Goal: Task Accomplishment & Management: Use online tool/utility

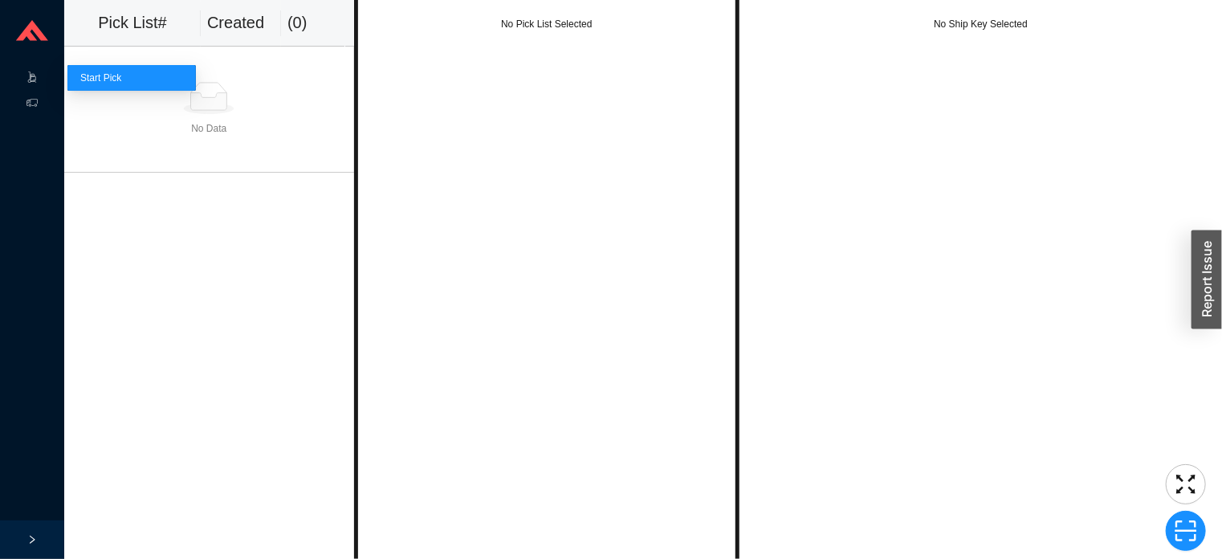
click at [113, 75] on link "Start Pick" at bounding box center [100, 77] width 41 height 11
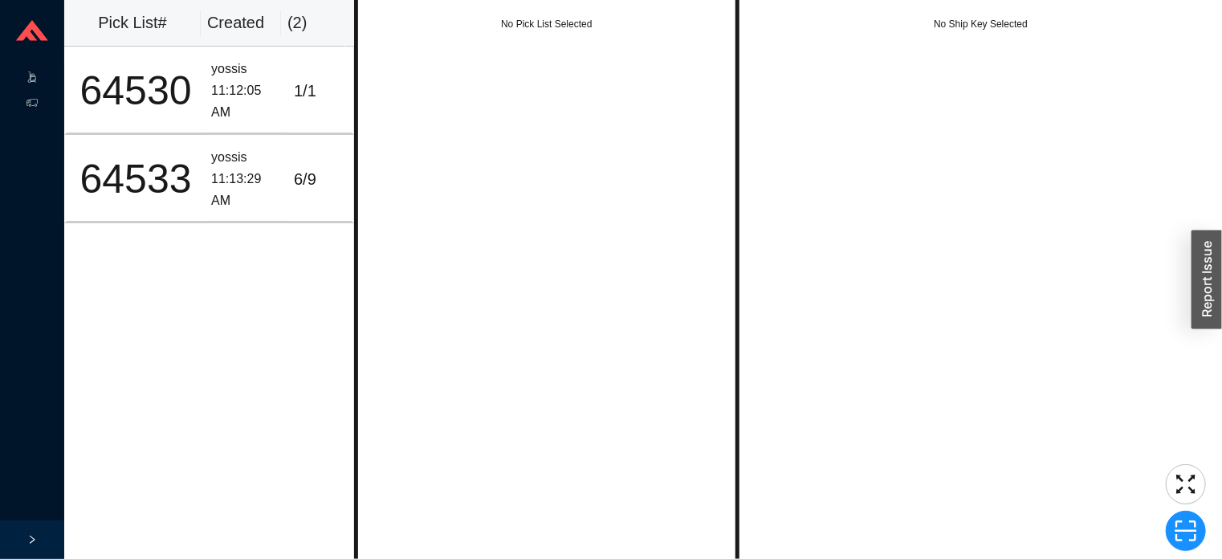
click at [33, 82] on icon at bounding box center [34, 82] width 6 height 1
click at [104, 79] on link "Start Pick" at bounding box center [100, 77] width 41 height 11
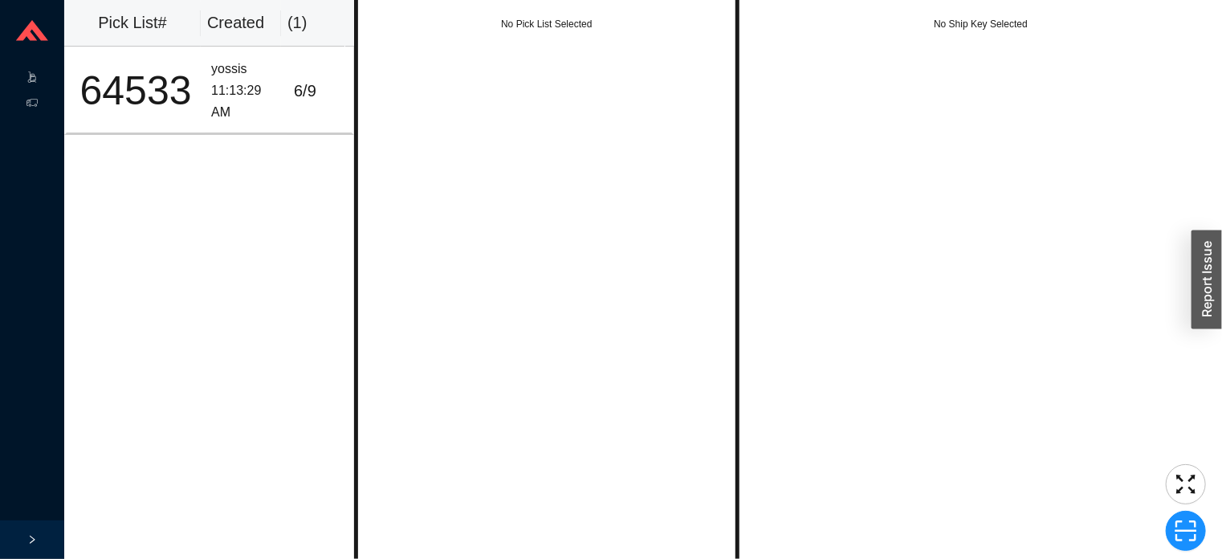
click at [35, 67] on span ".warehouse-cart-packages-a{fill:none;stroke:currentColor;stroke-linecap:round;s…" at bounding box center [31, 79] width 11 height 26
click at [121, 76] on link "Start Pick" at bounding box center [100, 77] width 41 height 11
click at [19, 70] on div ".warehouse-cart-packages-a{fill:none;stroke:currentColor;stroke-linecap:round;s…" at bounding box center [32, 79] width 64 height 26
click at [119, 75] on link "Start Pick" at bounding box center [100, 77] width 41 height 11
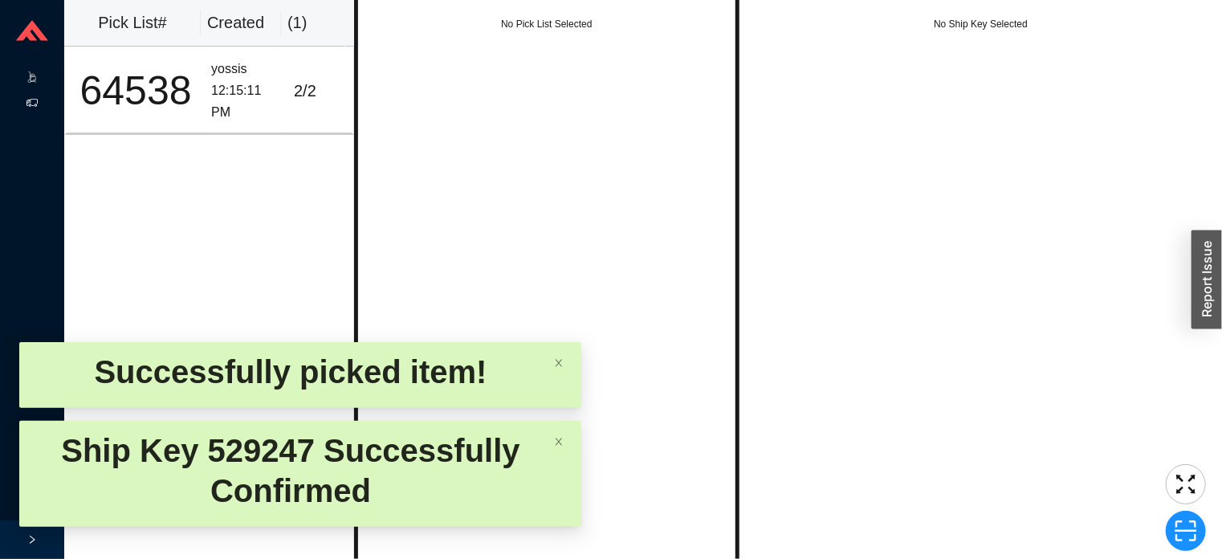
click at [32, 103] on icon at bounding box center [31, 102] width 11 height 11
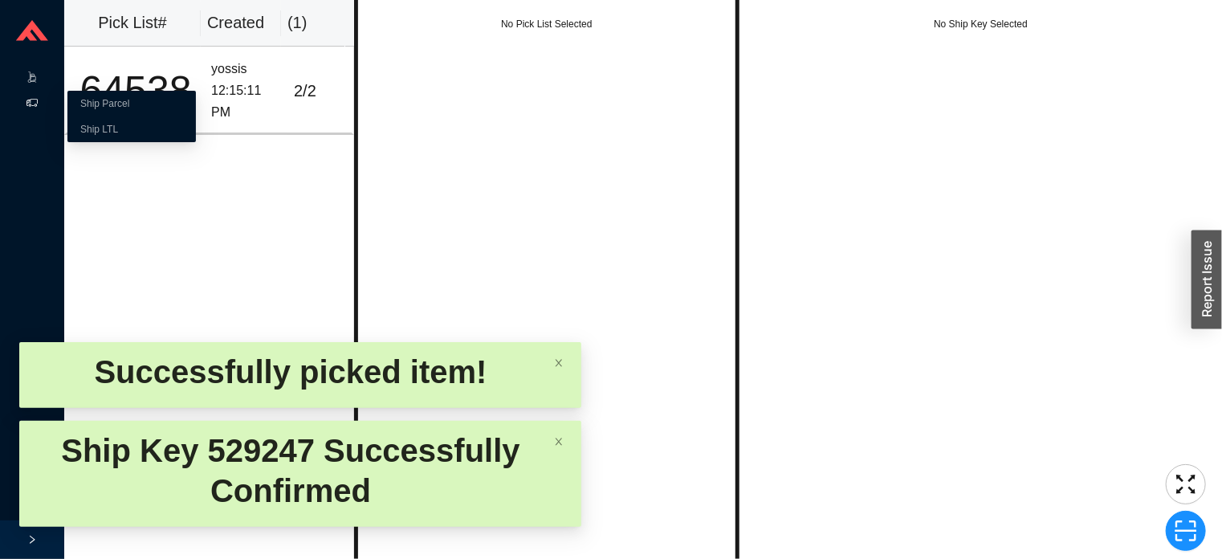
click at [118, 125] on link "Ship LTL" at bounding box center [99, 129] width 38 height 11
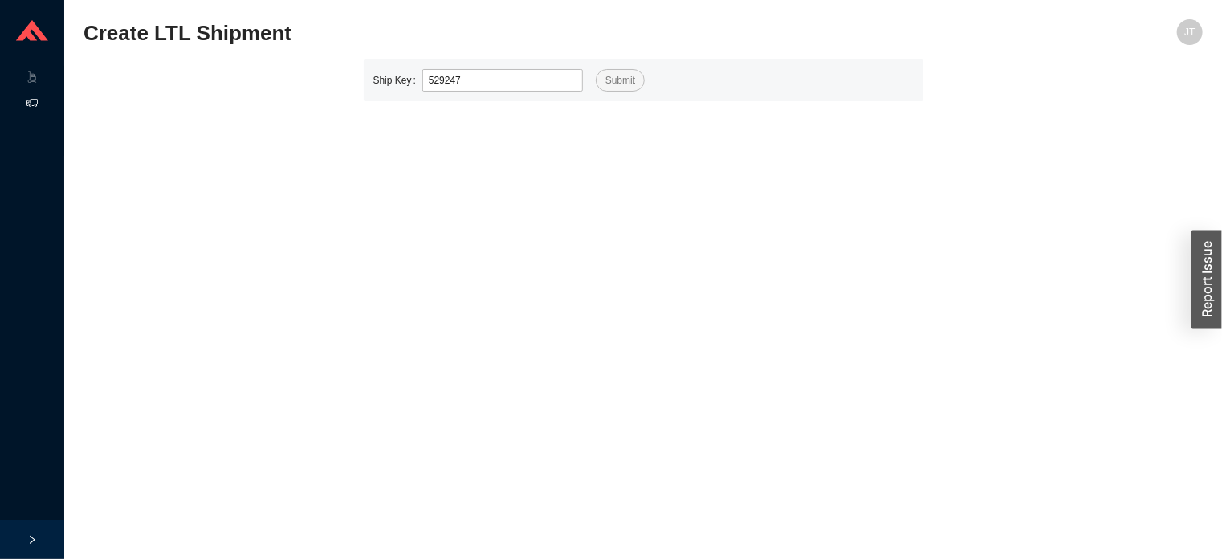
type input "529247"
